Goal: Task Accomplishment & Management: Complete application form

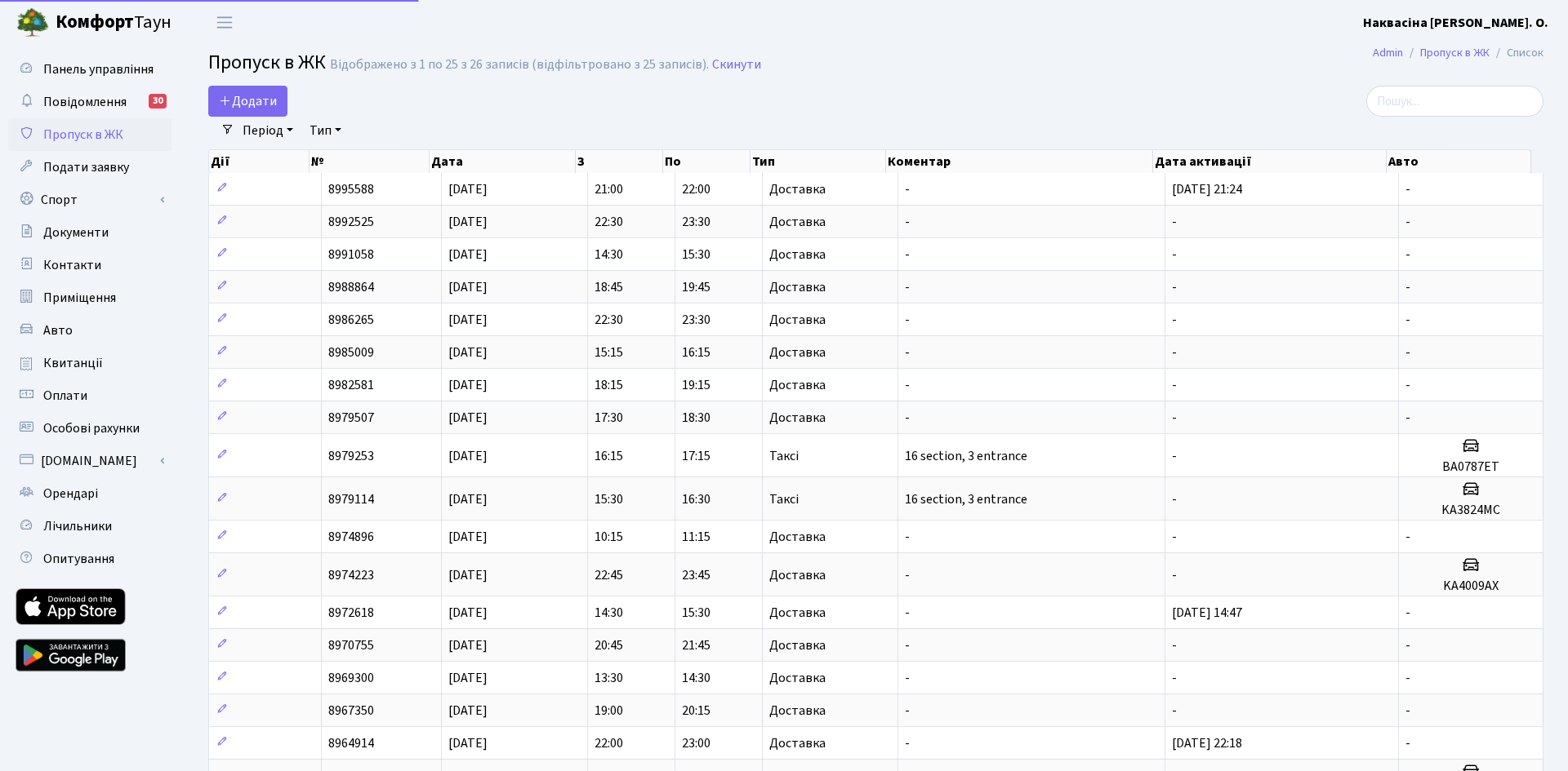
select select "25"
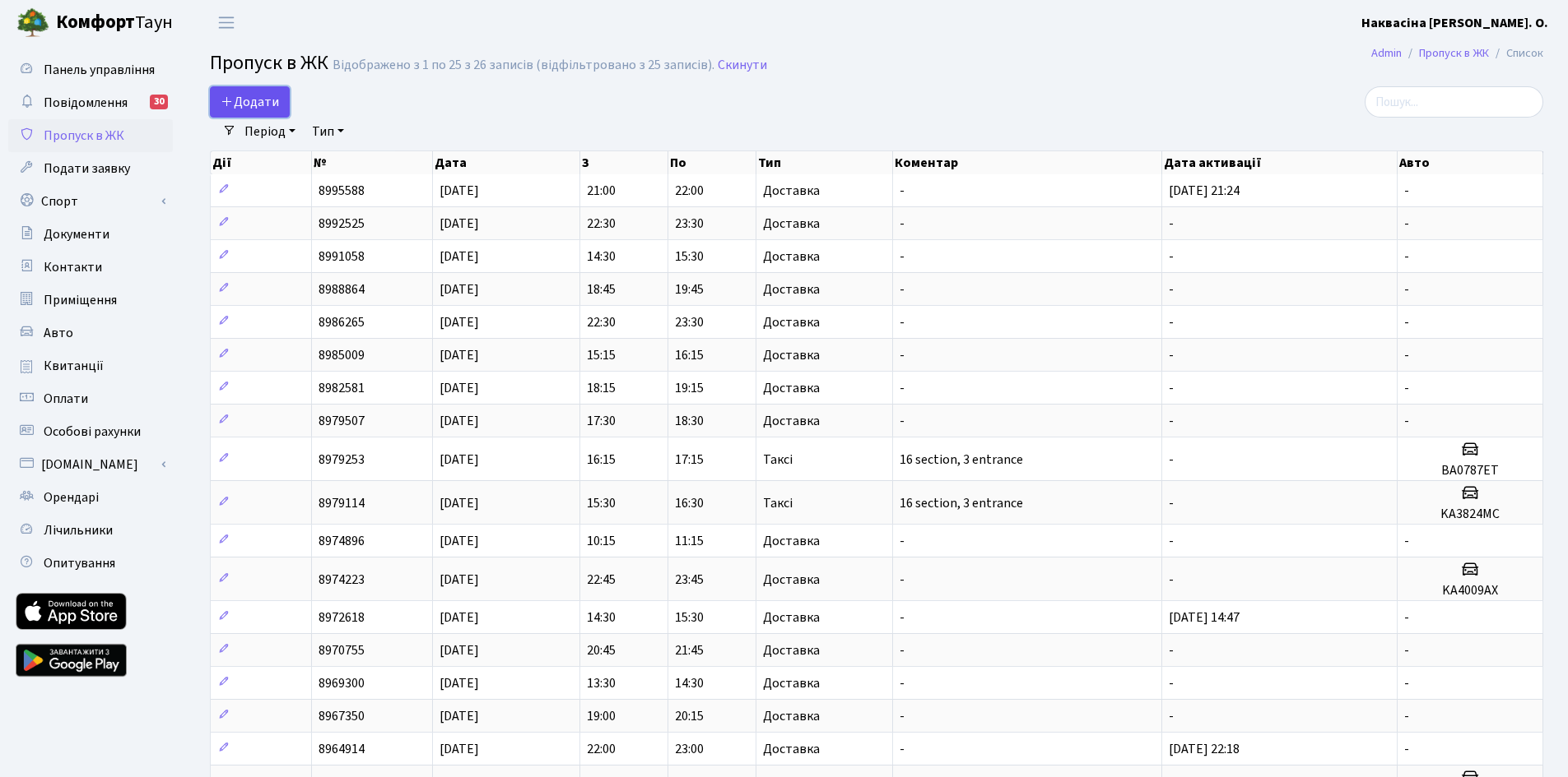
click at [238, 91] on link "Додати" at bounding box center [249, 101] width 79 height 31
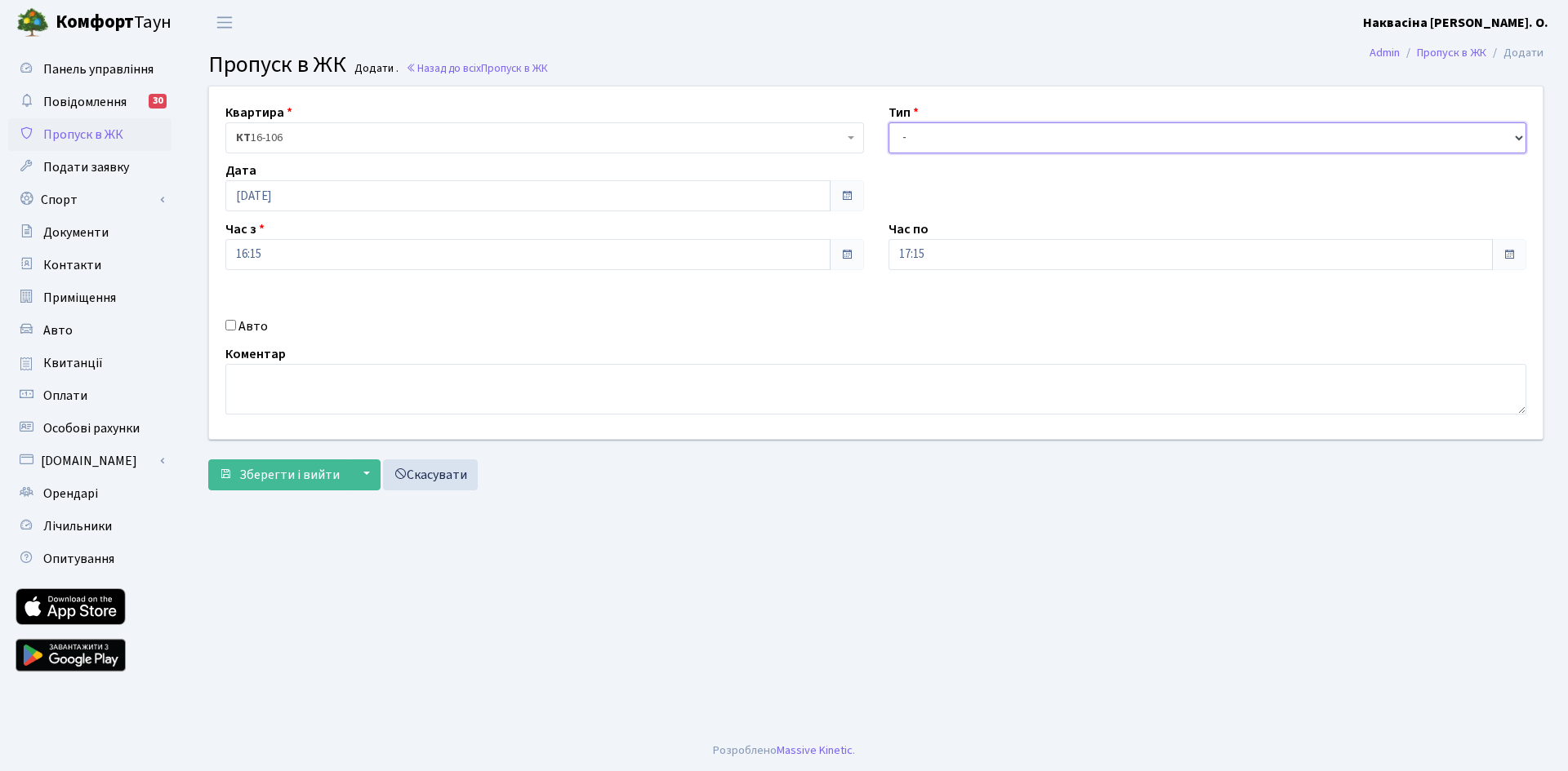
drag, startPoint x: 961, startPoint y: 137, endPoint x: 959, endPoint y: 153, distance: 16.1
click at [961, 137] on select "- Доставка Таксі Гості Сервіс" at bounding box center [1208, 138] width 639 height 31
select select "1"
click at [889, 122] on select "- Доставка Таксі Гості Сервіс" at bounding box center [1208, 138] width 639 height 31
click at [281, 460] on button "Зберегти і вийти" at bounding box center [279, 475] width 142 height 31
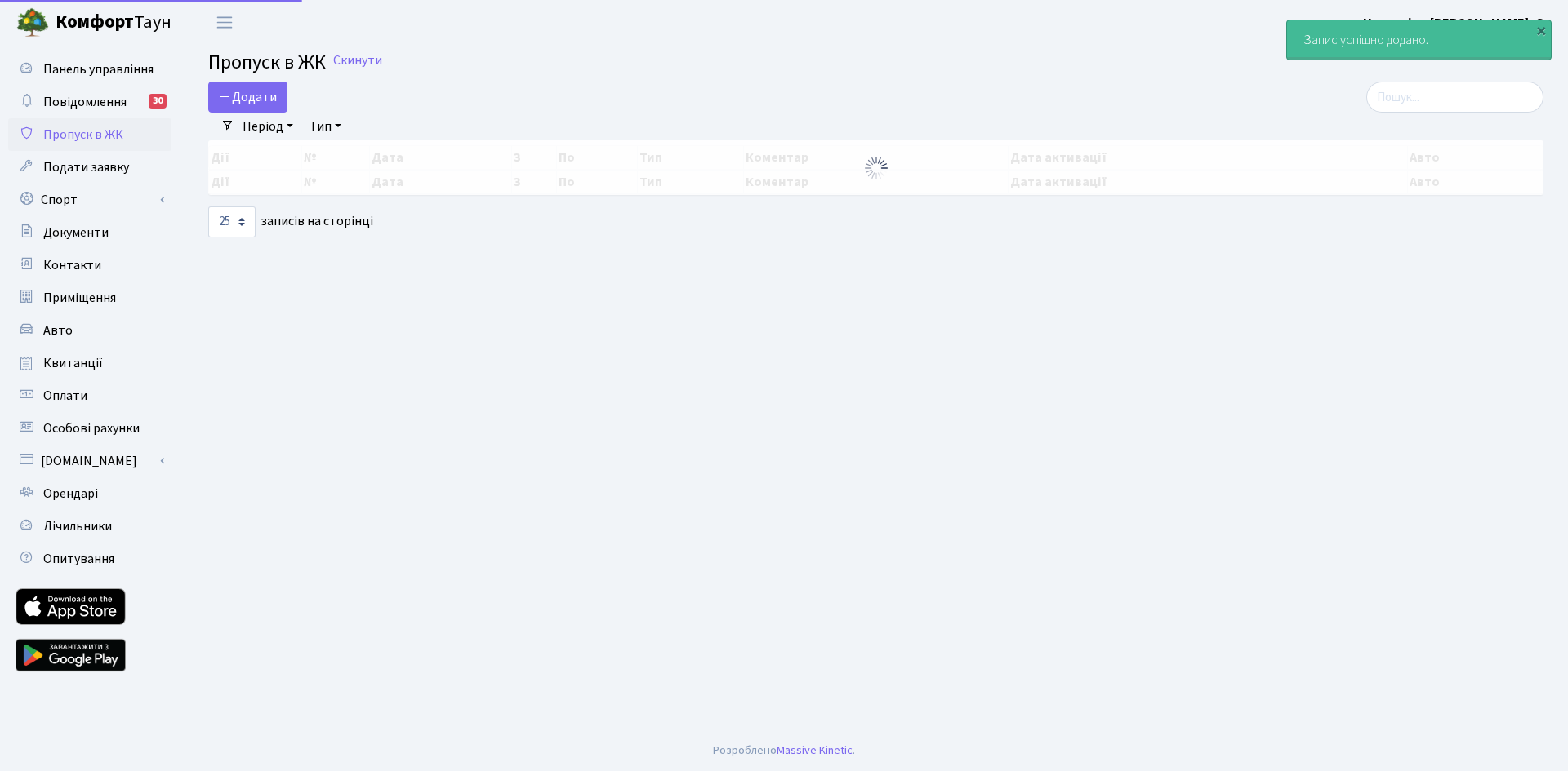
select select "25"
